Goal: Transaction & Acquisition: Download file/media

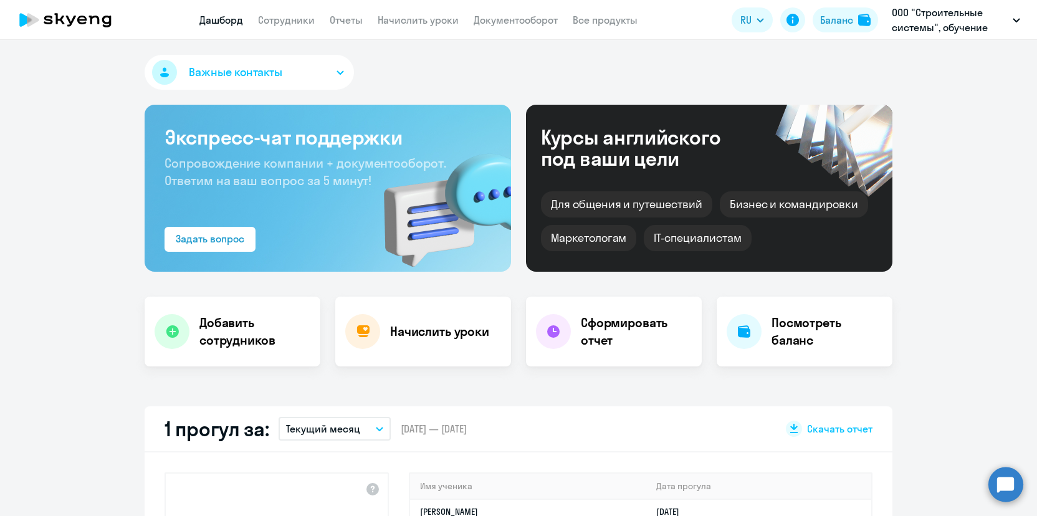
select select "30"
click at [284, 22] on link "Сотрудники" at bounding box center [286, 20] width 57 height 12
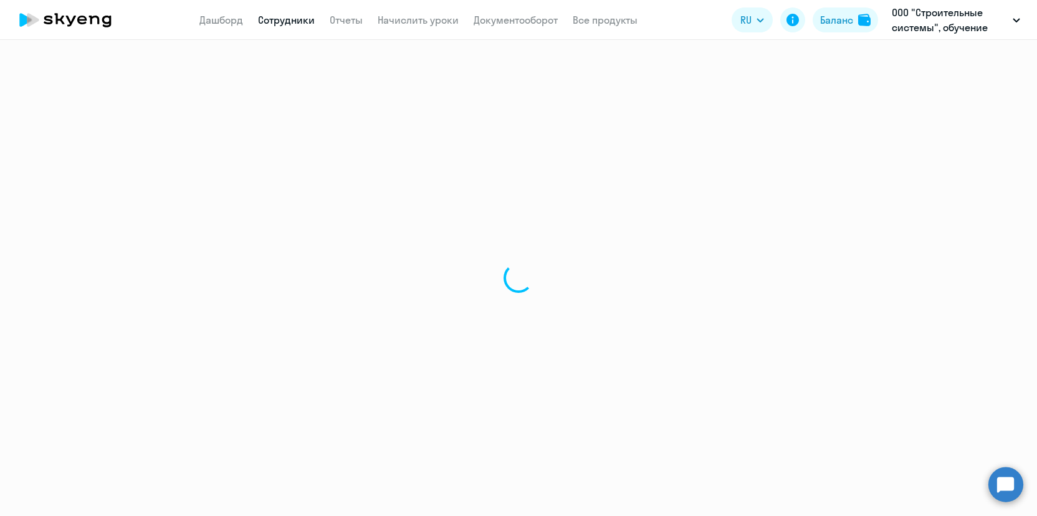
select select "30"
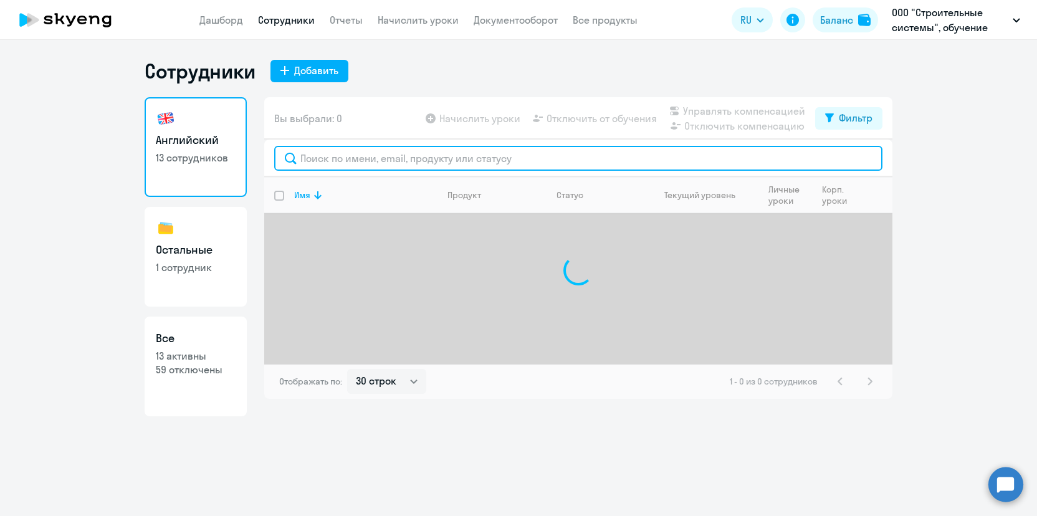
click at [406, 159] on input "text" at bounding box center [578, 158] width 608 height 25
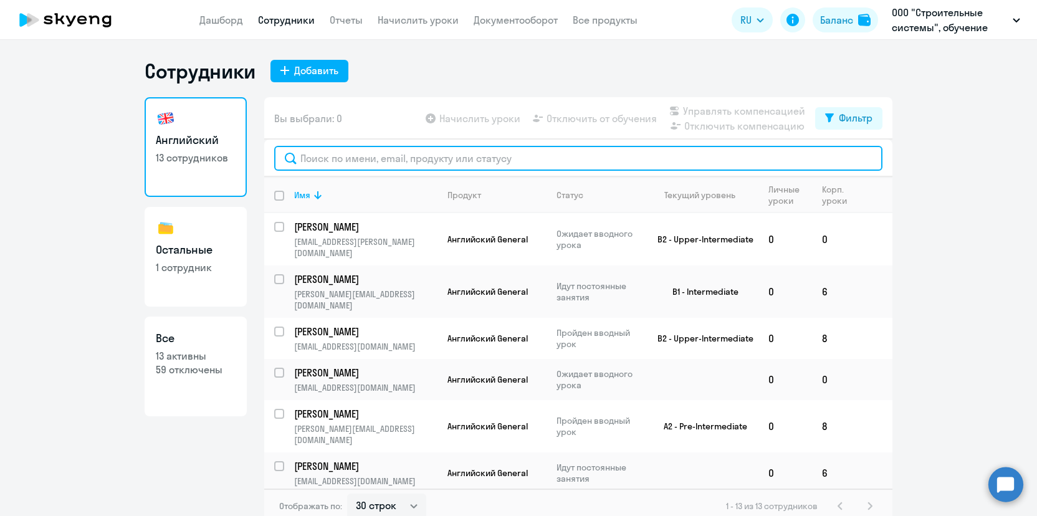
paste input "14447865"
type input "14447865"
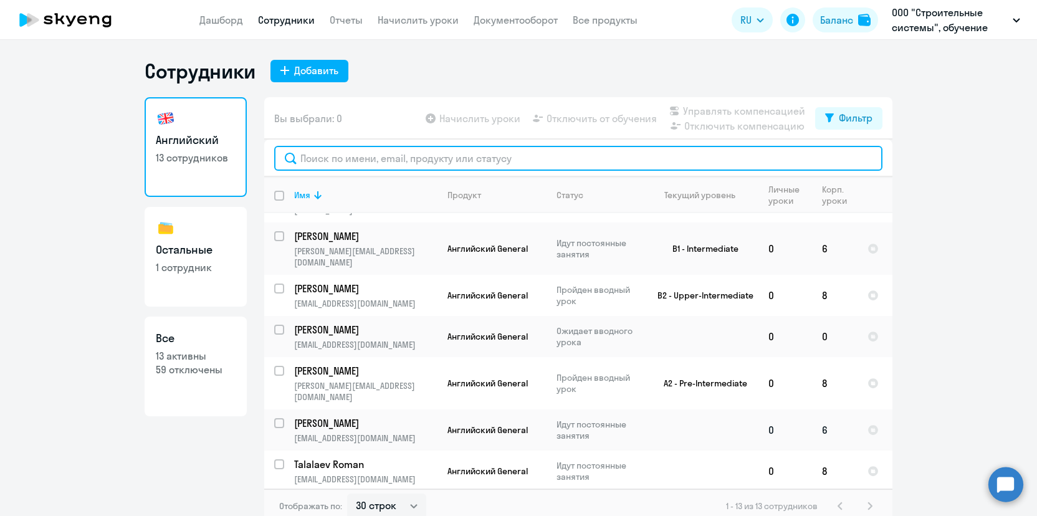
scroll to position [10, 0]
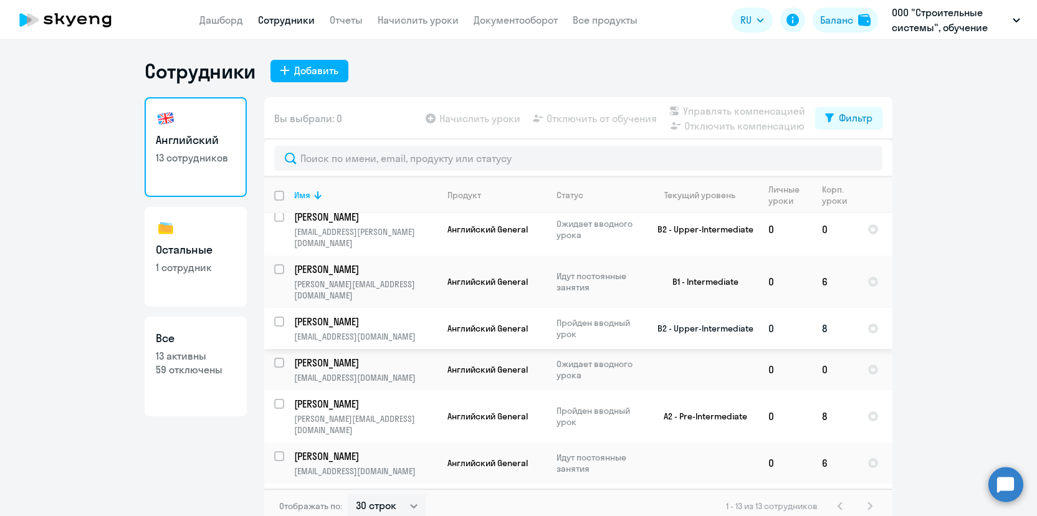
click at [320, 315] on p "[PERSON_NAME]" at bounding box center [364, 322] width 141 height 14
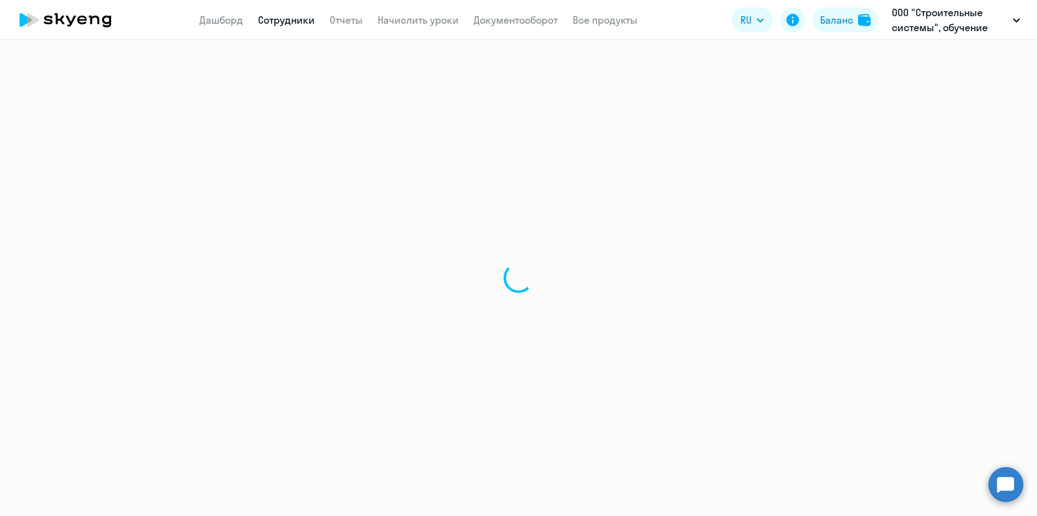
select select "english"
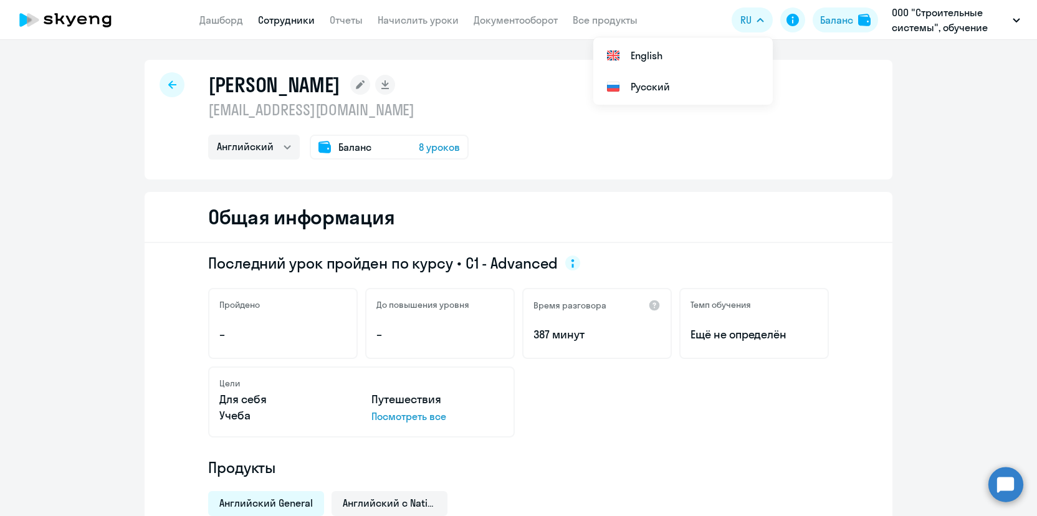
click at [342, 2] on app-header "Дашборд Сотрудники Отчеты Начислить уроки Документооборот Все продукты Дашборд …" at bounding box center [518, 20] width 1037 height 40
click at [342, 21] on link "Отчеты" at bounding box center [346, 20] width 33 height 12
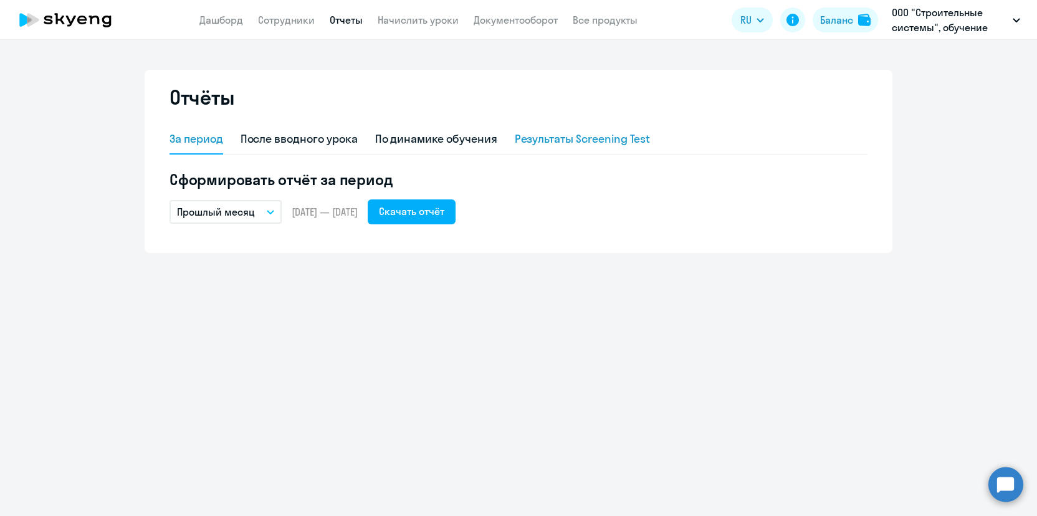
click at [550, 145] on div "Результаты Screening Test" at bounding box center [583, 139] width 136 height 16
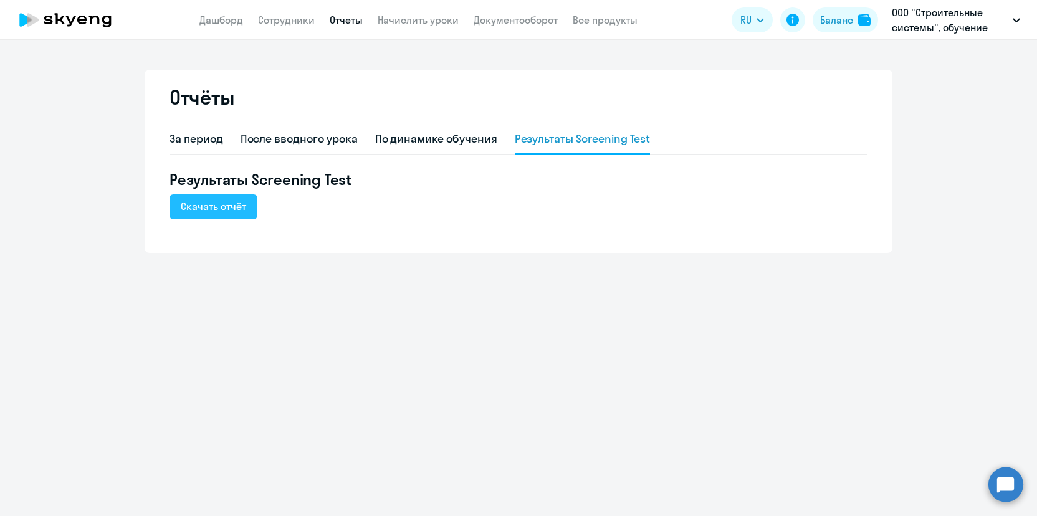
click at [230, 208] on div "Скачать отчёт" at bounding box center [213, 206] width 65 height 15
click at [192, 134] on div "За период" at bounding box center [197, 139] width 54 height 16
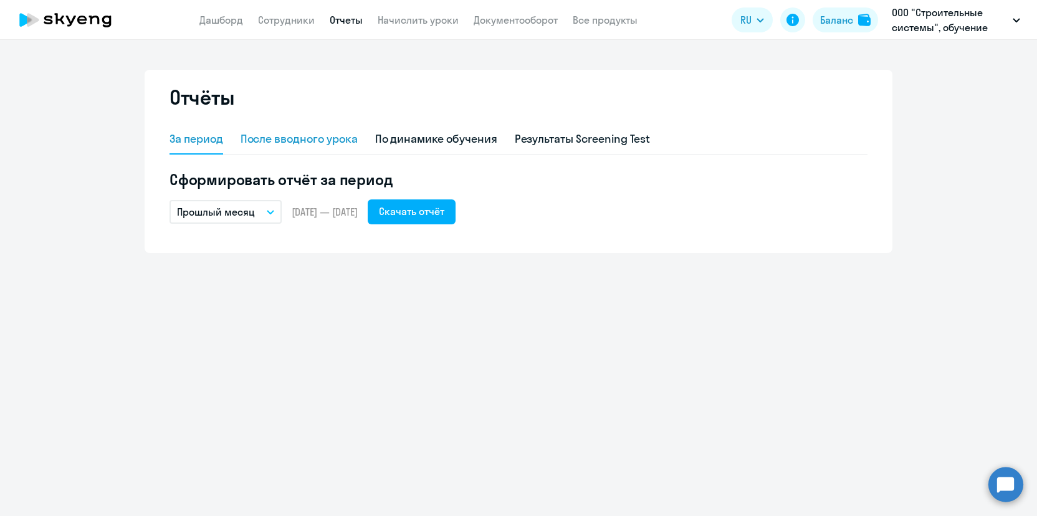
click at [323, 143] on div "После вводного урока" at bounding box center [299, 139] width 117 height 16
select select "10"
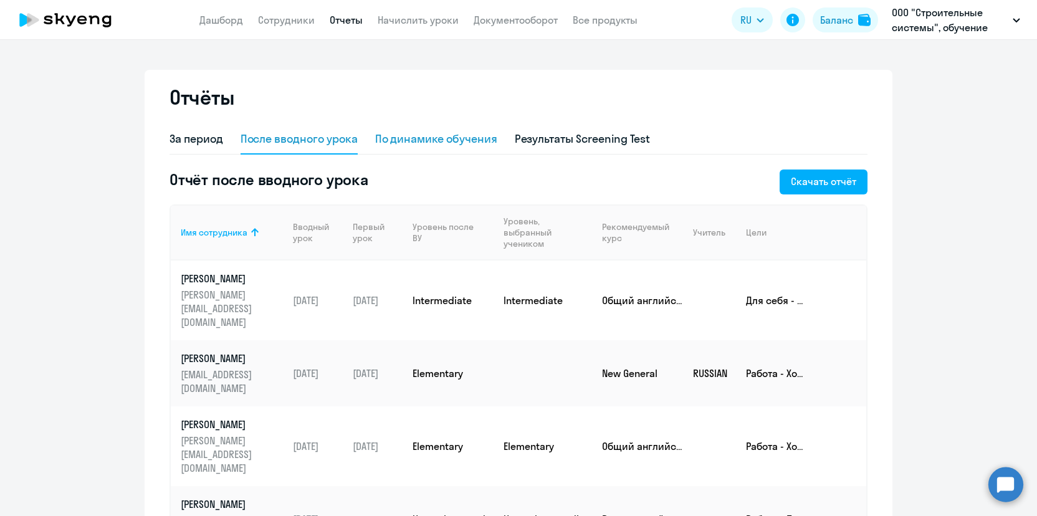
click at [431, 143] on div "По динамике обучения" at bounding box center [436, 139] width 122 height 16
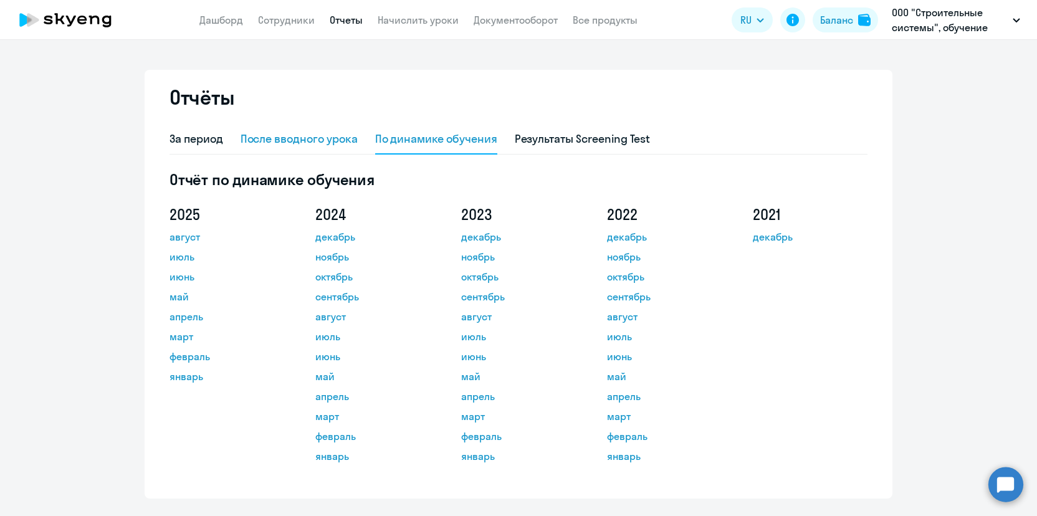
click at [299, 128] on div "После вводного урока" at bounding box center [299, 140] width 117 height 30
select select "10"
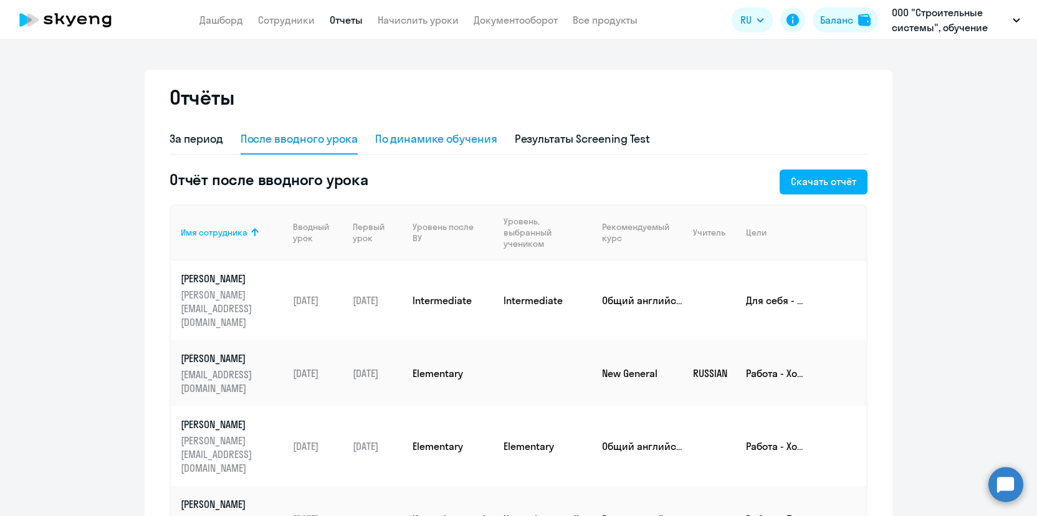
click at [438, 142] on div "По динамике обучения" at bounding box center [436, 139] width 122 height 16
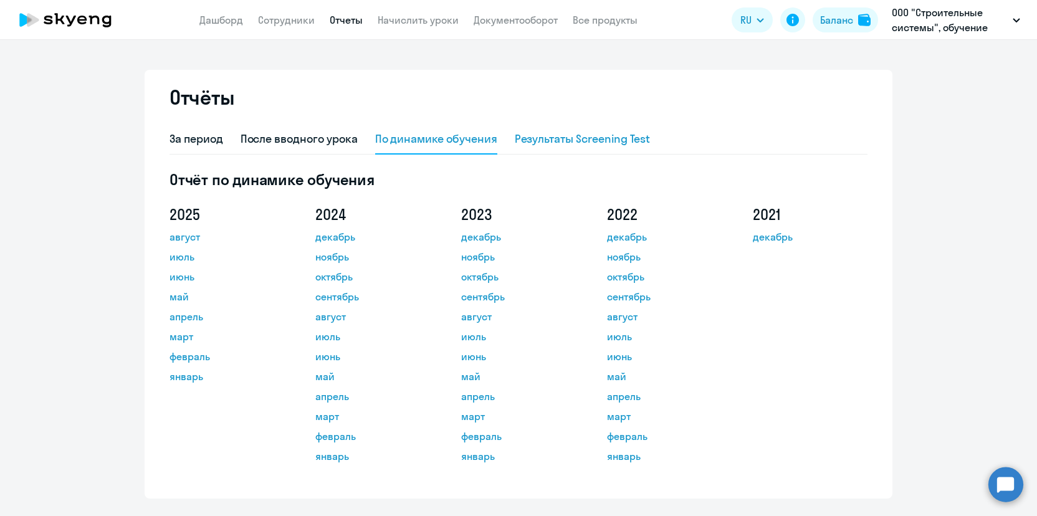
click at [620, 151] on div "Результаты Screening Test" at bounding box center [583, 140] width 136 height 30
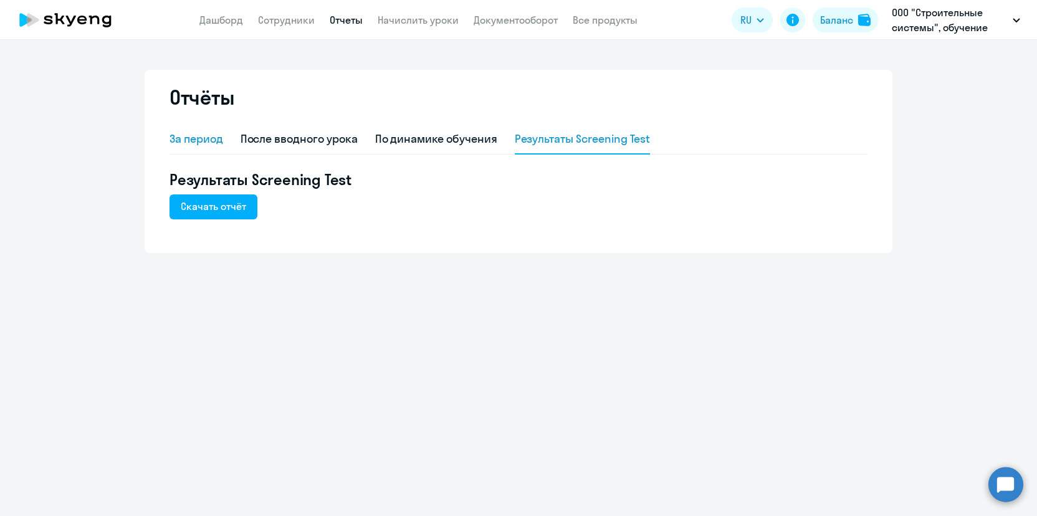
click at [201, 134] on div "За период" at bounding box center [197, 139] width 54 height 16
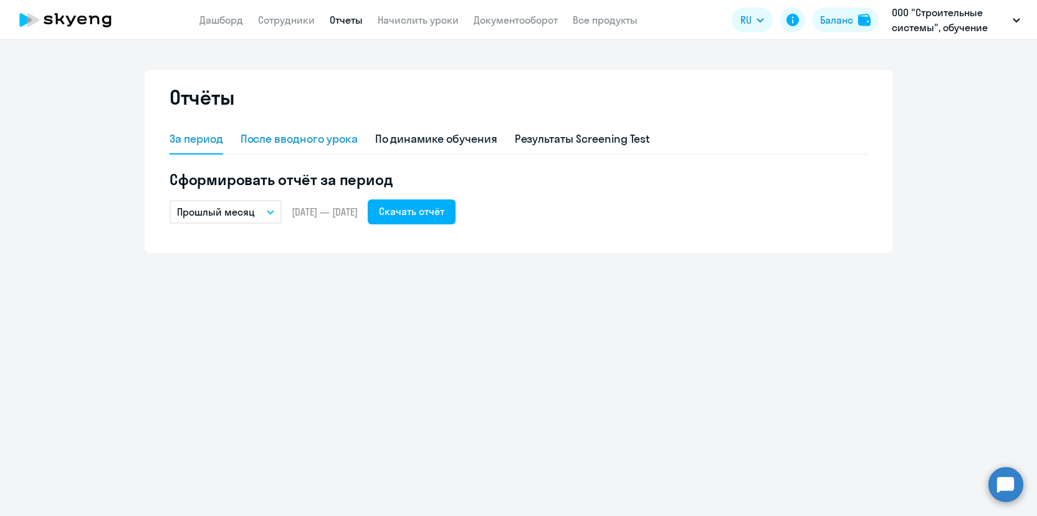
click at [307, 142] on div "После вводного урока" at bounding box center [299, 139] width 117 height 16
select select "10"
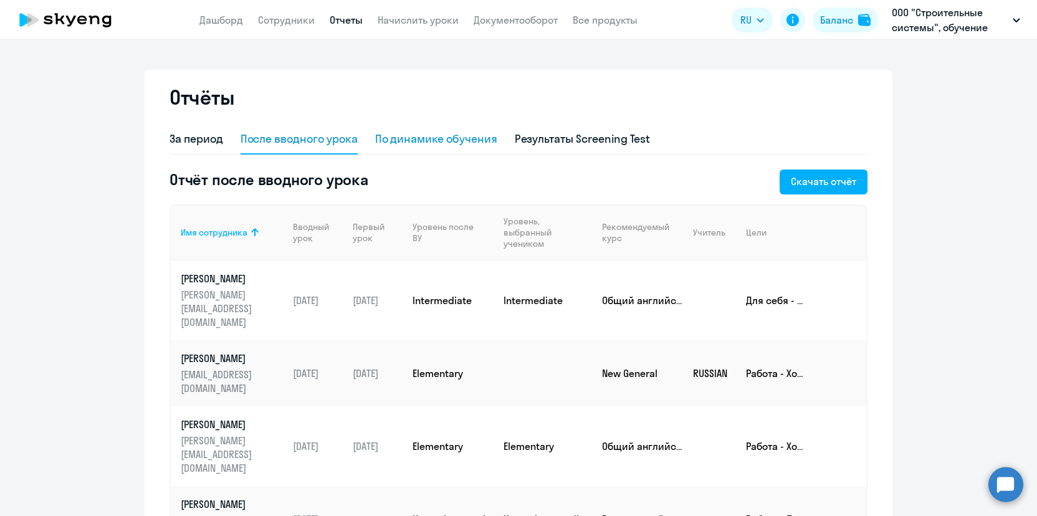
click at [443, 145] on div "По динамике обучения" at bounding box center [436, 139] width 122 height 16
click at [585, 148] on div "Результаты Screening Test" at bounding box center [583, 140] width 136 height 30
click at [264, 30] on app-header "Дашборд Сотрудники Отчеты Начислить уроки Документооборот Все продукты Дашборд …" at bounding box center [518, 20] width 1037 height 40
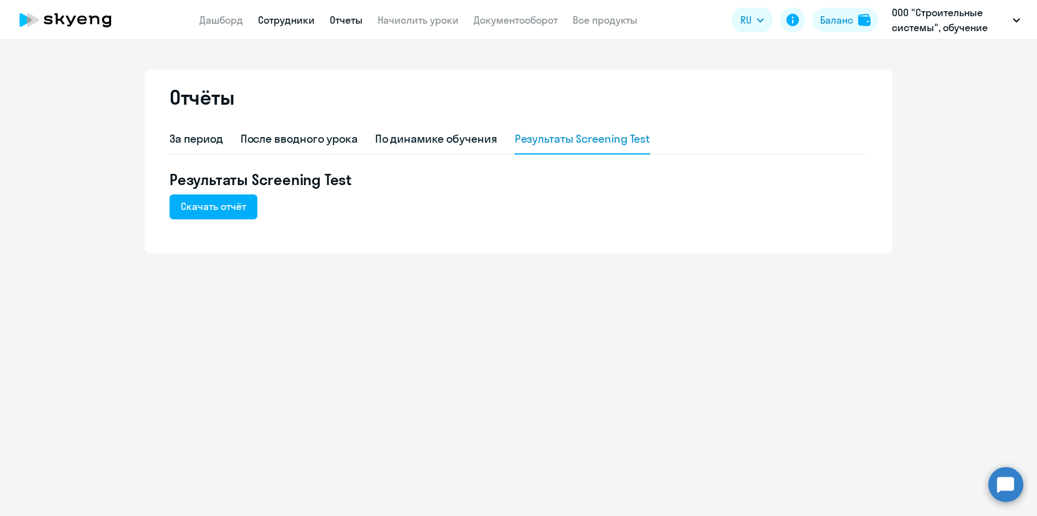
click at [277, 23] on link "Сотрудники" at bounding box center [286, 20] width 57 height 12
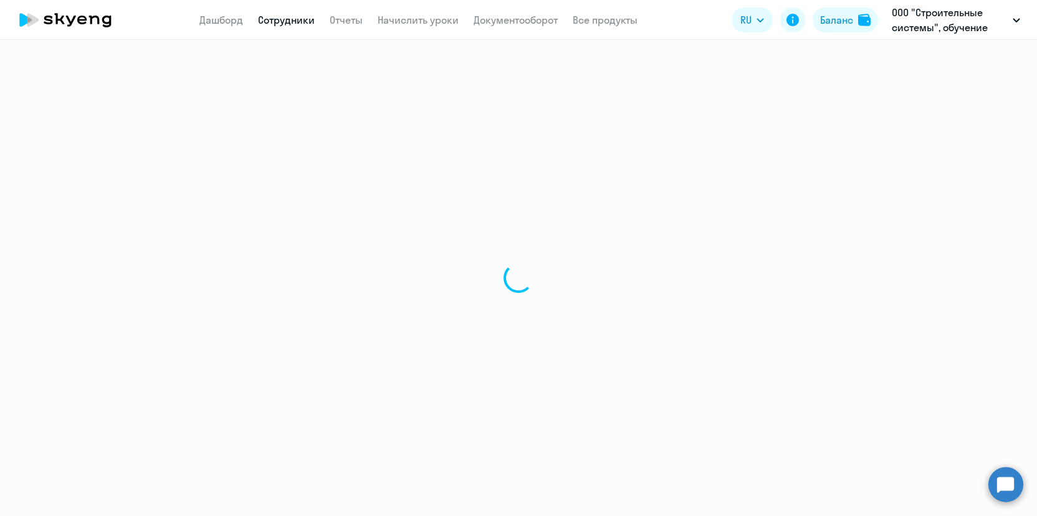
select select "30"
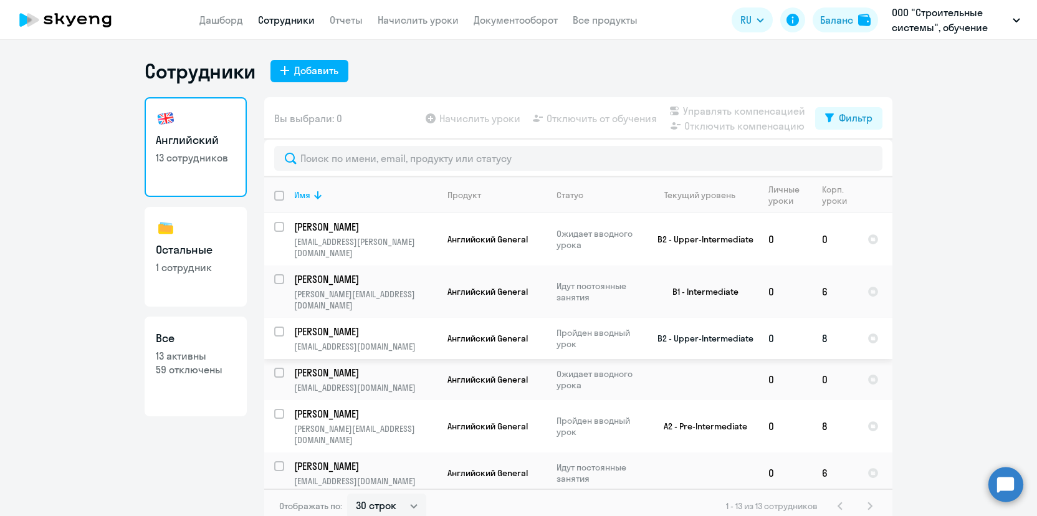
click at [351, 325] on p "[PERSON_NAME]" at bounding box center [364, 332] width 141 height 14
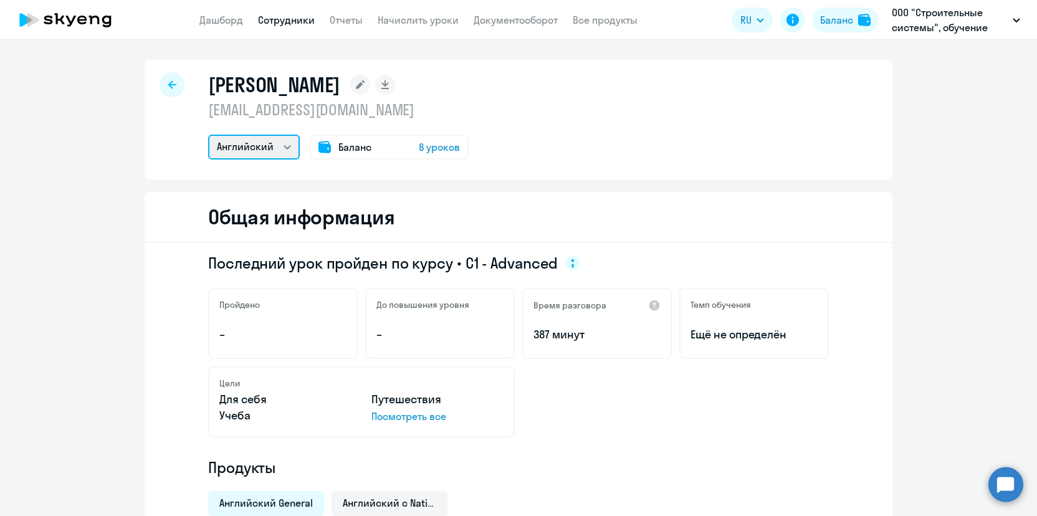
click at [281, 146] on select "Английский Остальные" at bounding box center [254, 147] width 92 height 25
click at [208, 135] on select "Английский Остальные" at bounding box center [254, 147] width 92 height 25
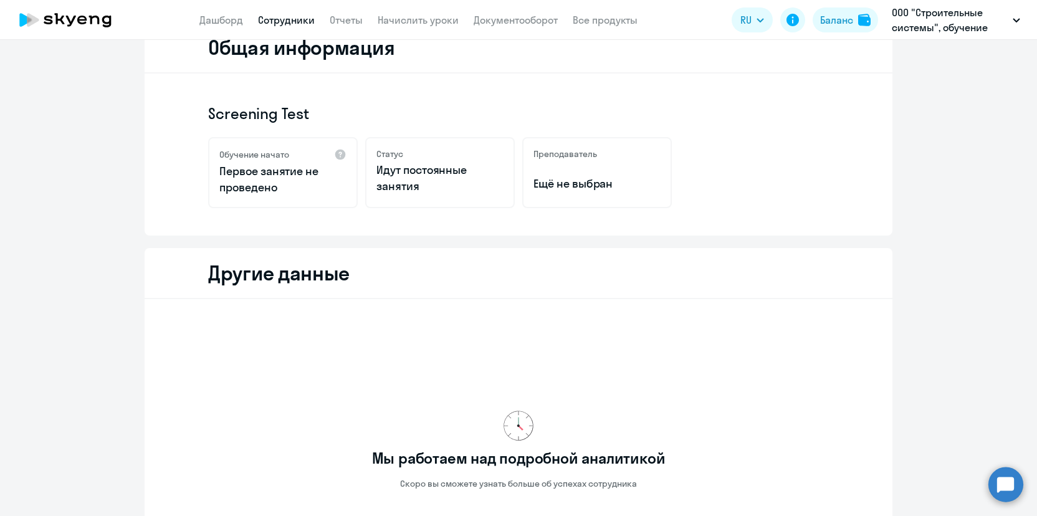
scroll to position [169, 0]
drag, startPoint x: 443, startPoint y: 189, endPoint x: 362, endPoint y: 164, distance: 85.4
click at [365, 164] on div "Статус Идут постоянные занятия" at bounding box center [440, 173] width 150 height 71
drag, startPoint x: 306, startPoint y: 113, endPoint x: 228, endPoint y: 112, distance: 78.6
click at [228, 112] on p "Screening Test" at bounding box center [518, 114] width 621 height 20
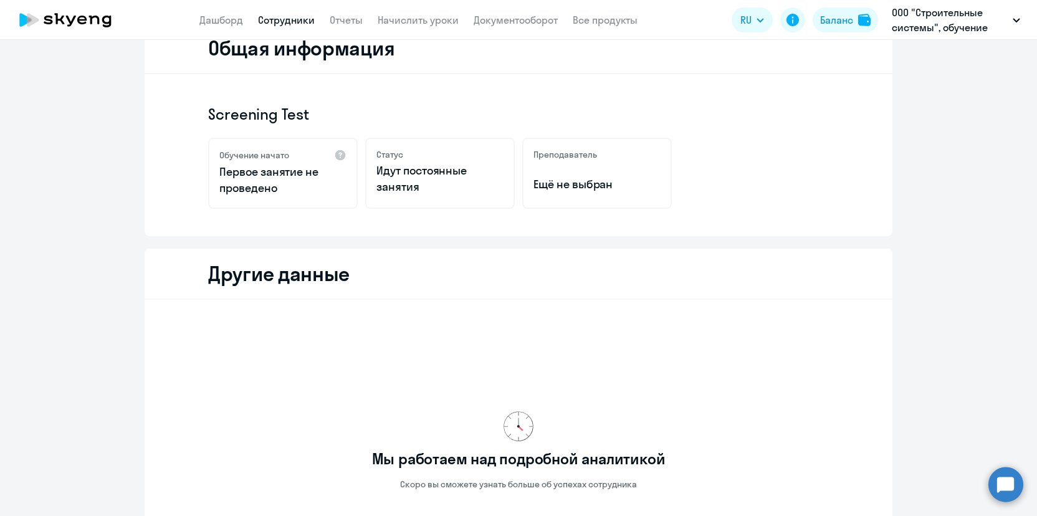
click at [259, 166] on p "Первое занятие не проведено" at bounding box center [282, 180] width 127 height 32
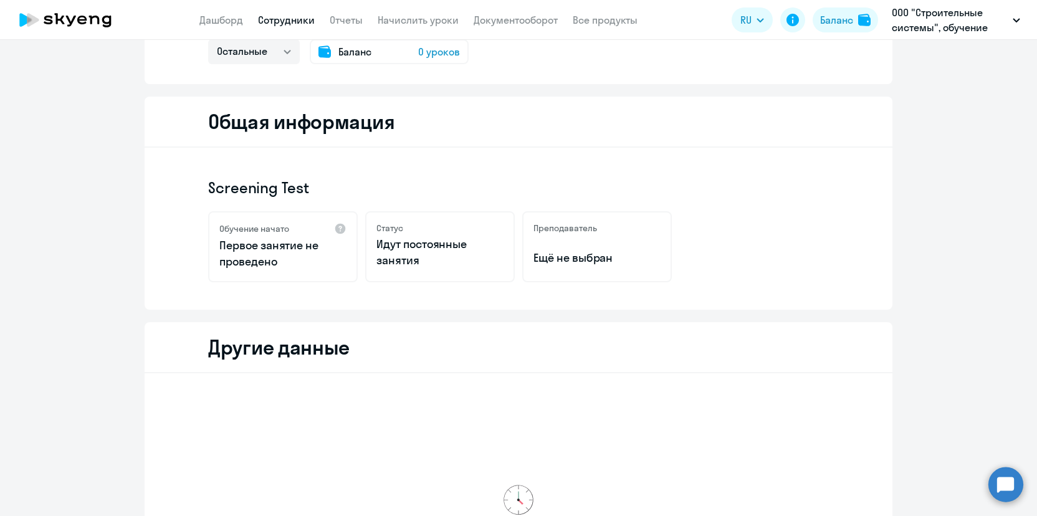
scroll to position [21, 0]
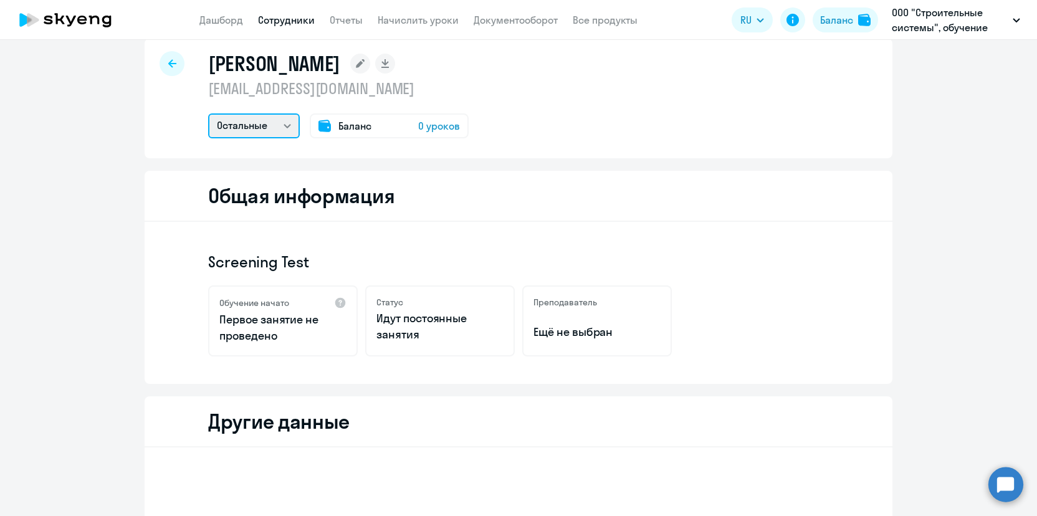
click at [269, 117] on select "Английский Остальные" at bounding box center [254, 125] width 92 height 25
click at [274, 120] on select "Английский Остальные" at bounding box center [254, 125] width 92 height 25
select select "english"
click at [208, 113] on select "Английский Остальные" at bounding box center [254, 125] width 92 height 25
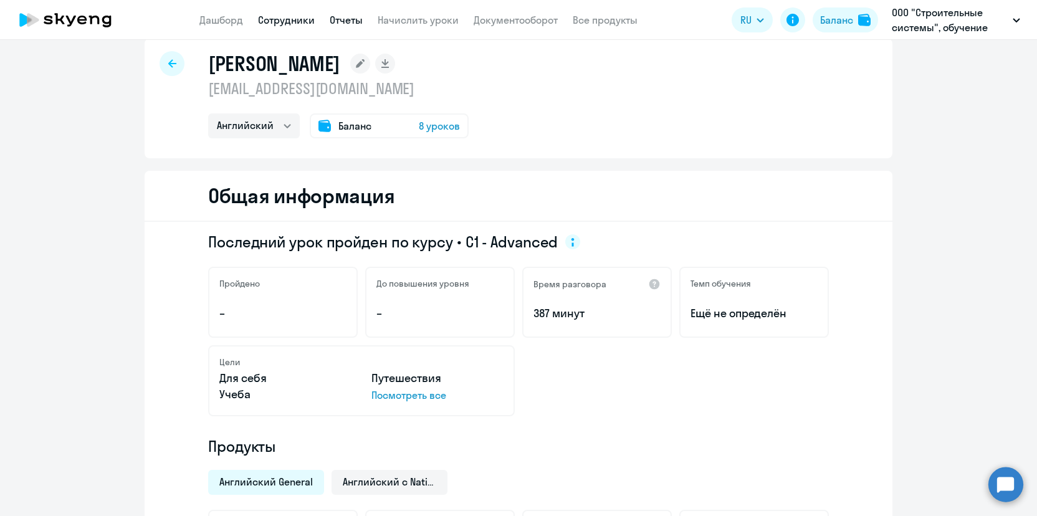
click at [358, 21] on link "Отчеты" at bounding box center [346, 20] width 33 height 12
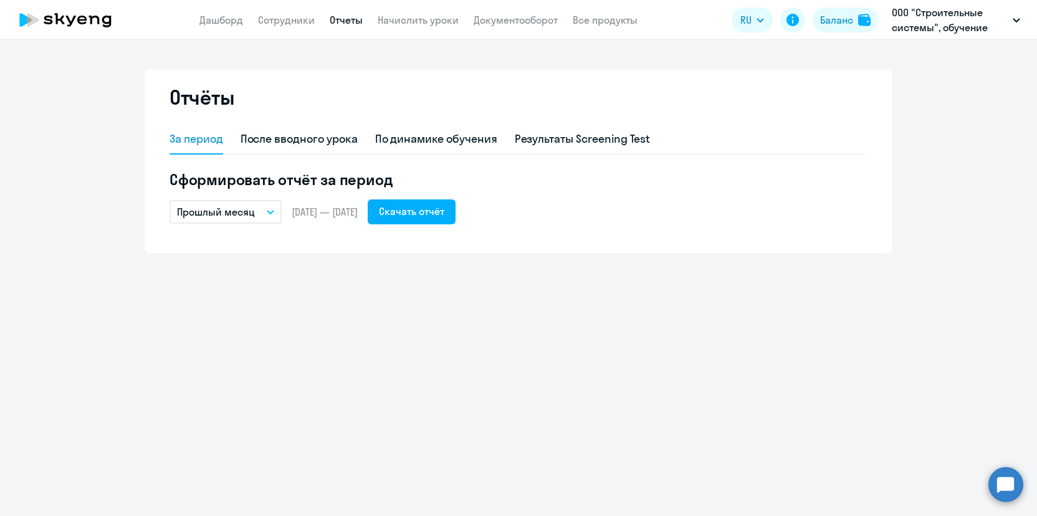
click at [565, 123] on div "Отчёты" at bounding box center [519, 105] width 698 height 40
click at [555, 138] on div "Результаты Screening Test" at bounding box center [583, 139] width 136 height 16
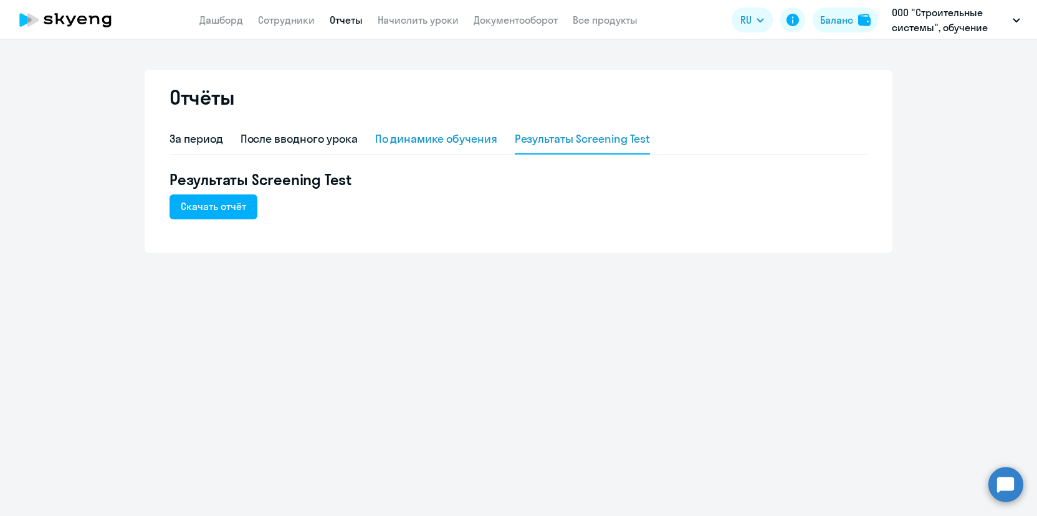
click at [459, 141] on div "По динамике обучения" at bounding box center [436, 139] width 122 height 16
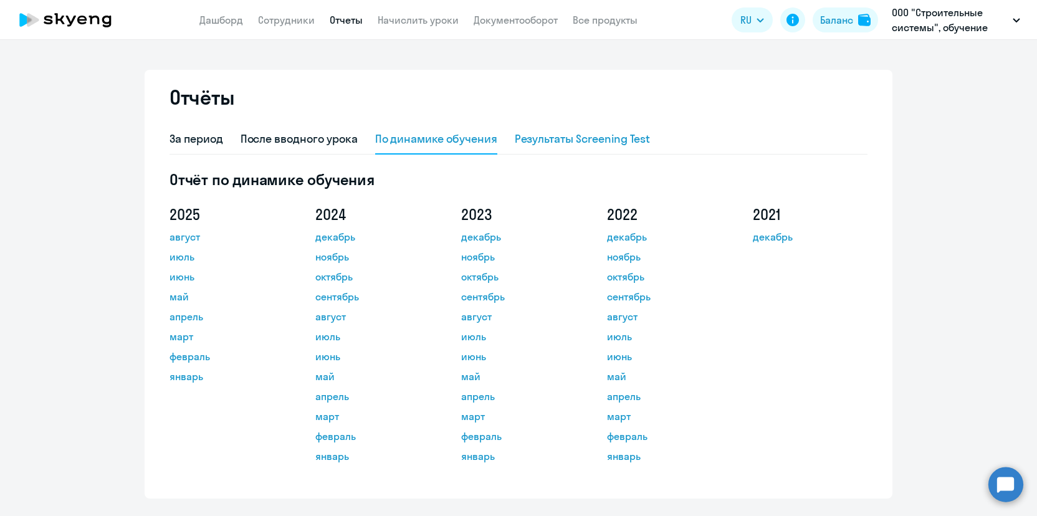
click at [587, 141] on div "Результаты Screening Test" at bounding box center [583, 139] width 136 height 16
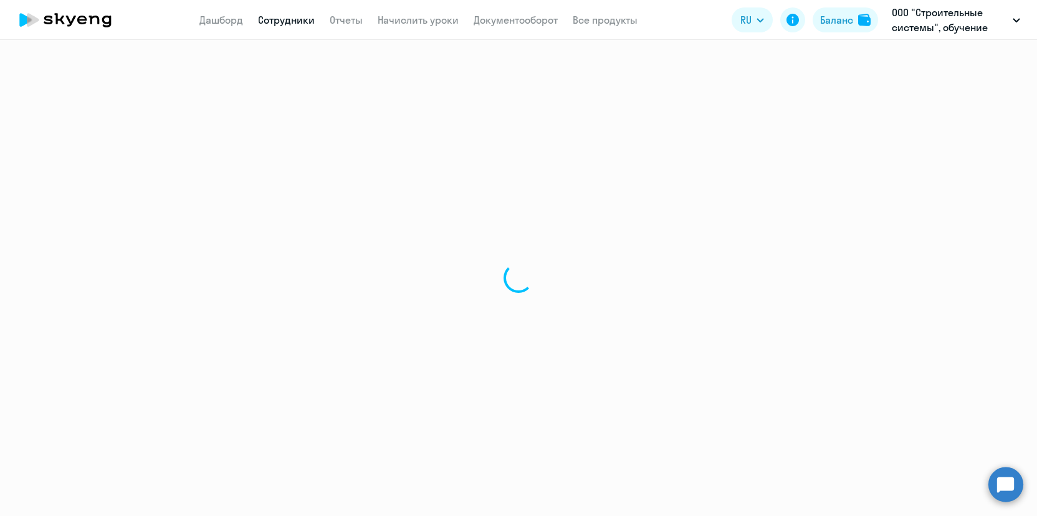
select select "english"
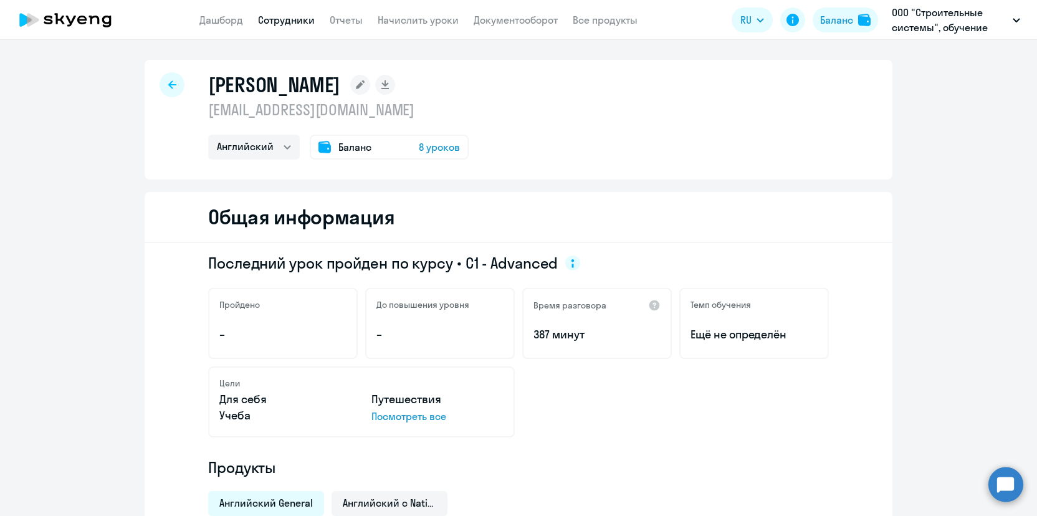
click at [74, 16] on icon at bounding box center [71, 21] width 10 height 11
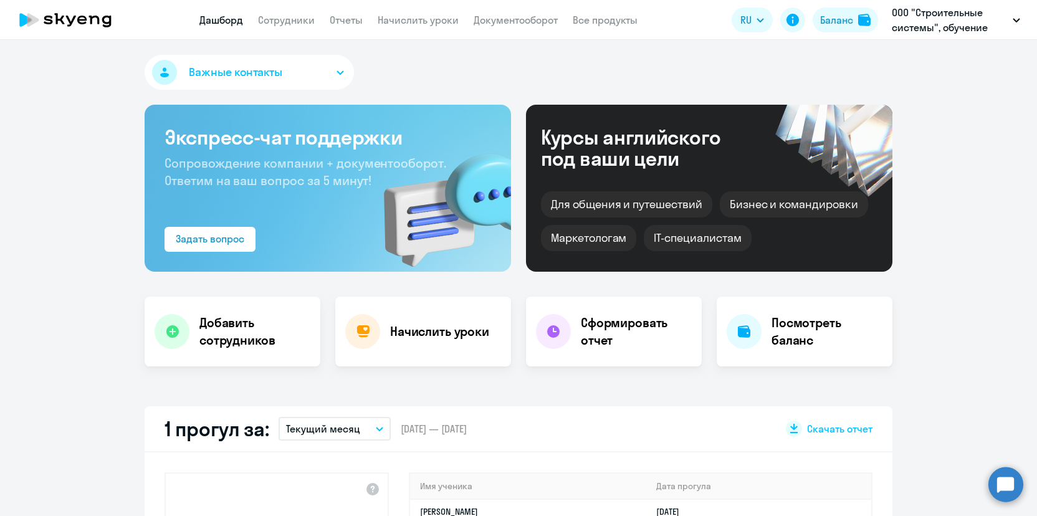
select select "30"
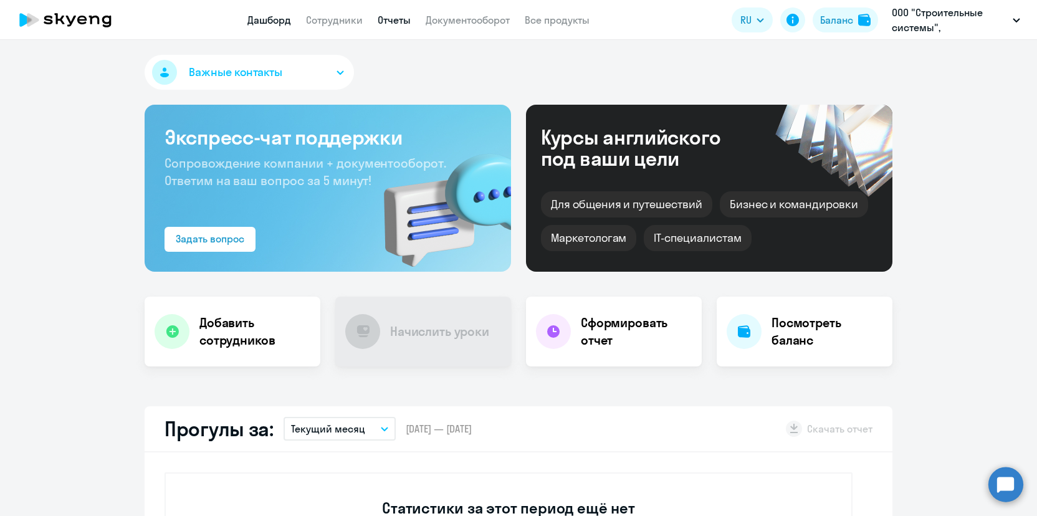
click at [393, 18] on link "Отчеты" at bounding box center [394, 20] width 33 height 12
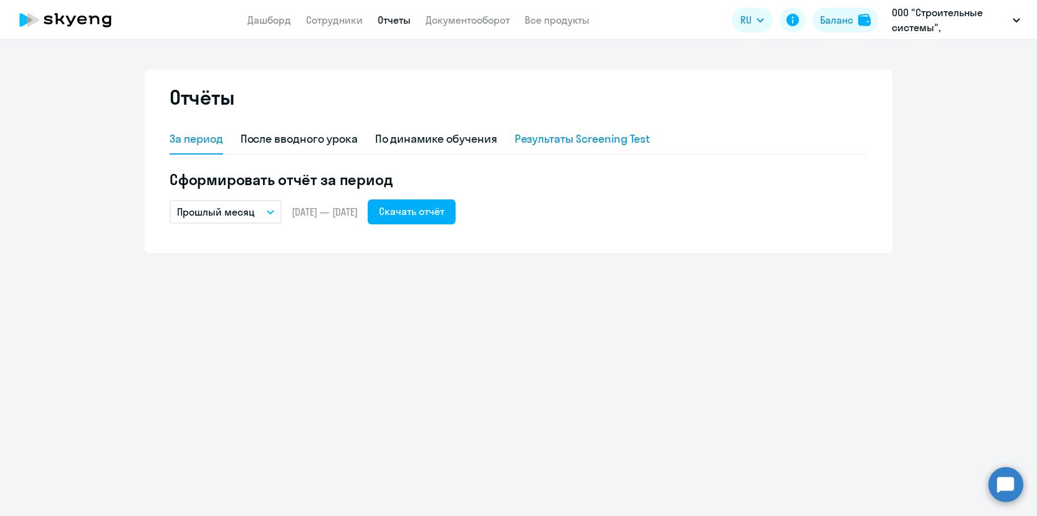
click at [543, 135] on div "Результаты Screening Test" at bounding box center [583, 139] width 136 height 16
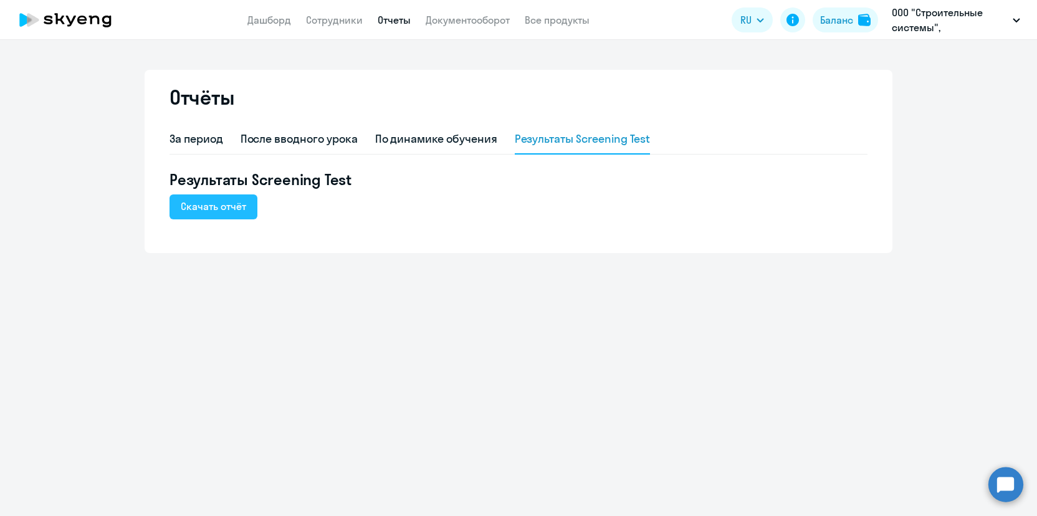
click at [234, 203] on div "Скачать отчёт" at bounding box center [213, 206] width 65 height 15
